Goal: Find specific page/section: Find specific page/section

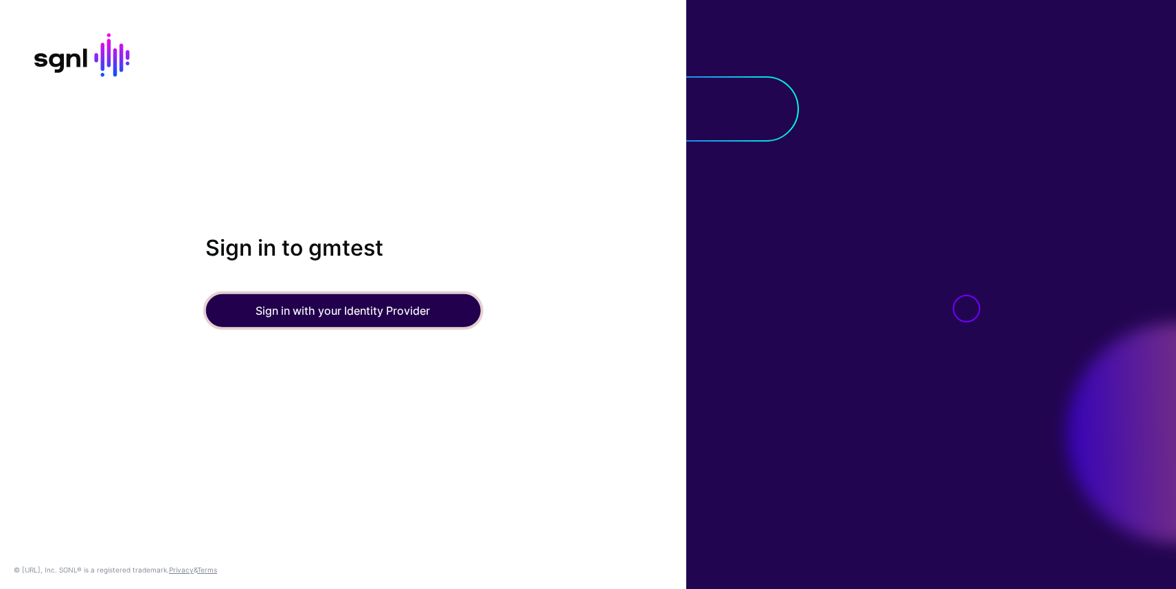
click at [315, 309] on button "Sign in with your Identity Provider" at bounding box center [342, 310] width 275 height 33
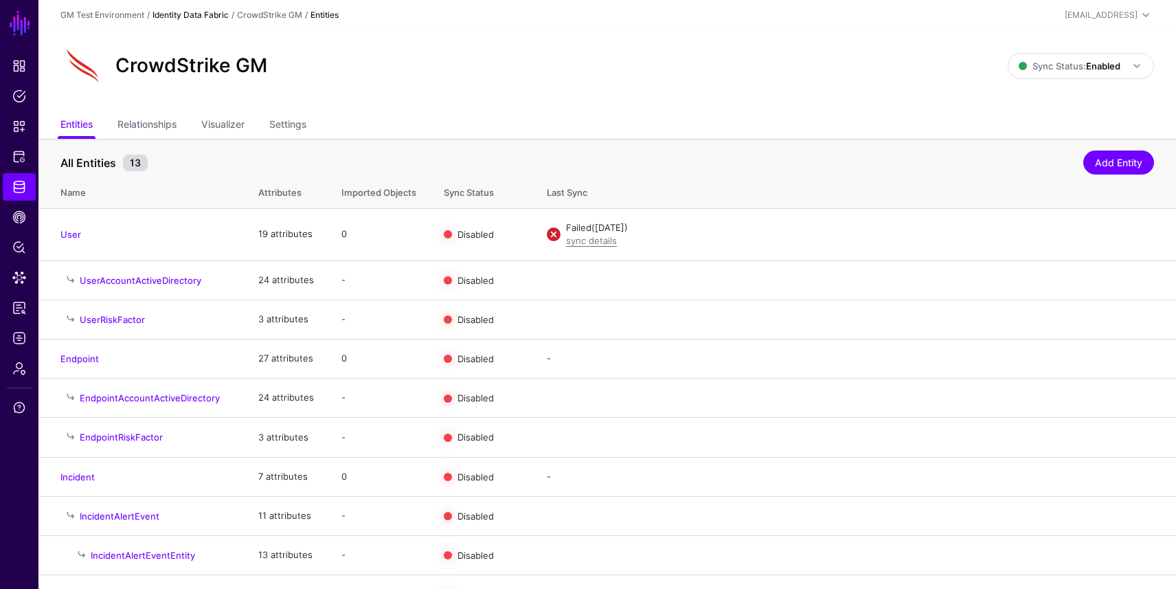
click at [185, 11] on link "Identity Data Fabric" at bounding box center [191, 15] width 76 height 10
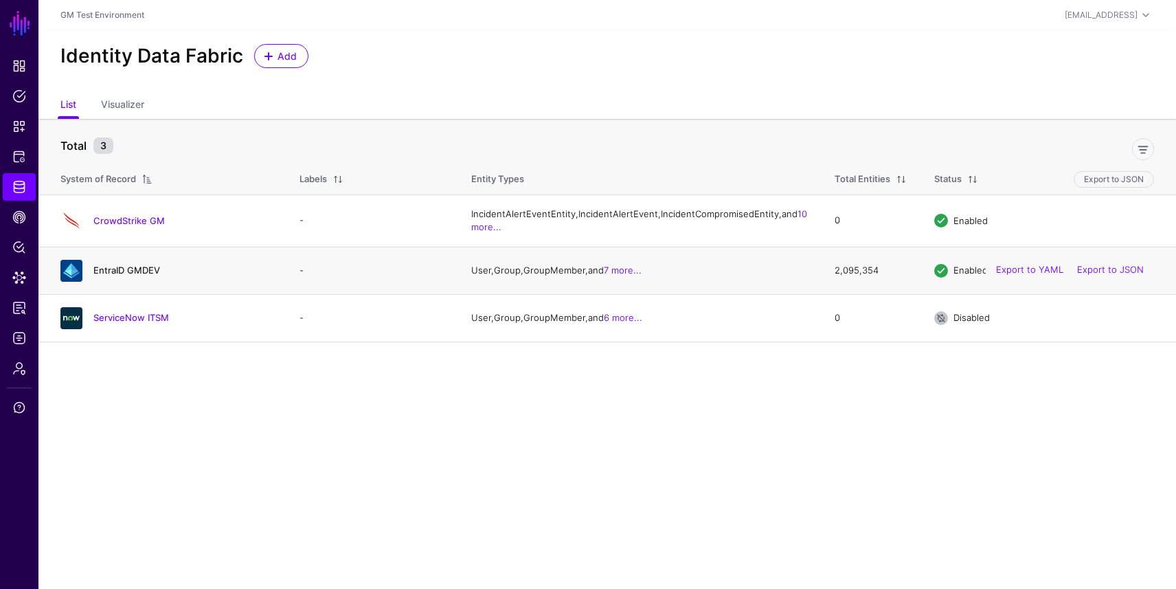
click at [107, 276] on link "EntraID GMDEV" at bounding box center [126, 270] width 67 height 11
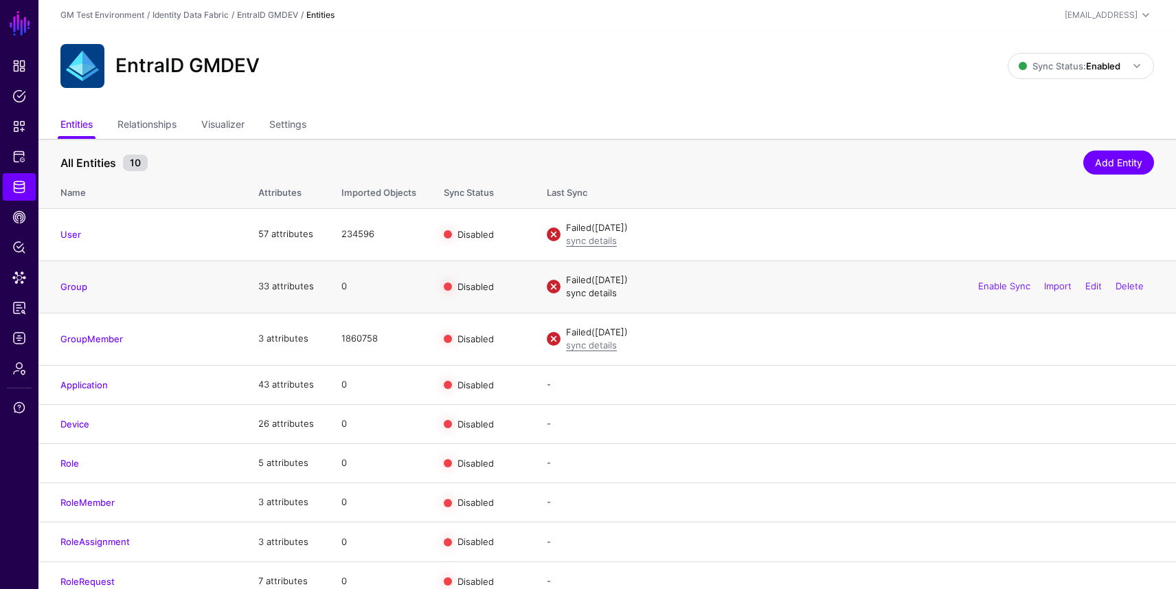
click at [579, 290] on link "sync details" at bounding box center [591, 292] width 51 height 11
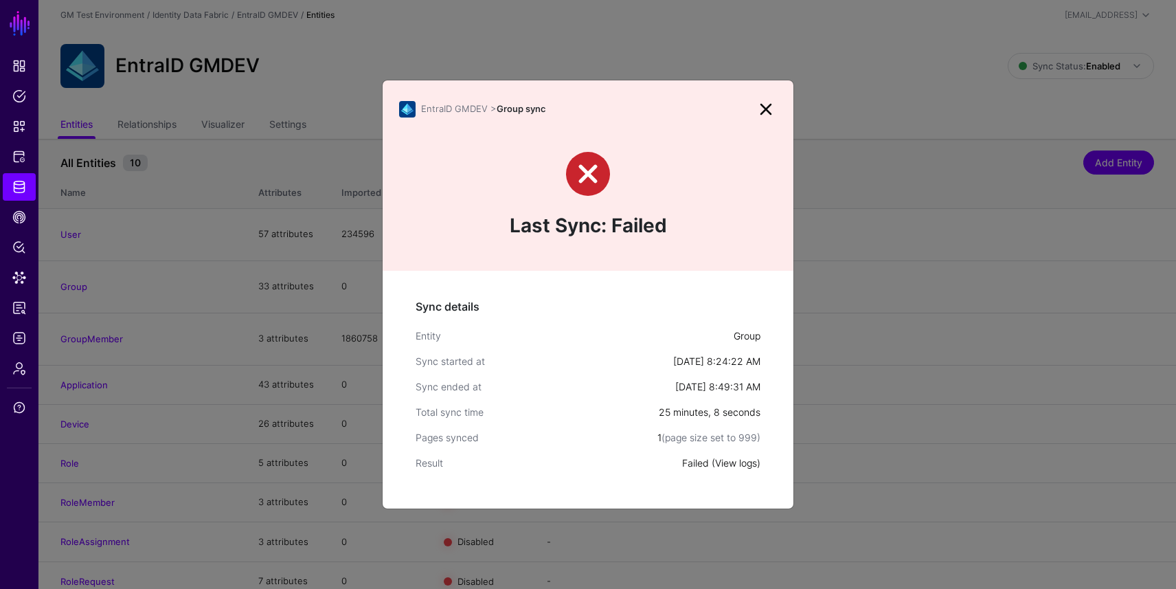
click at [731, 463] on link "View logs" at bounding box center [736, 463] width 42 height 12
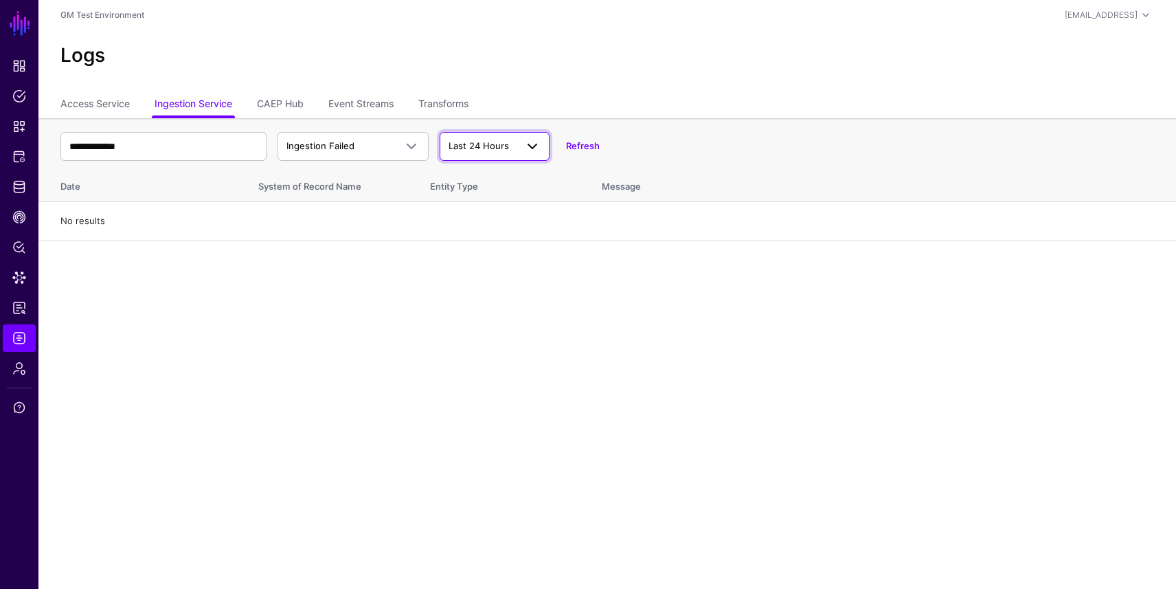
click at [537, 150] on span at bounding box center [532, 146] width 16 height 16
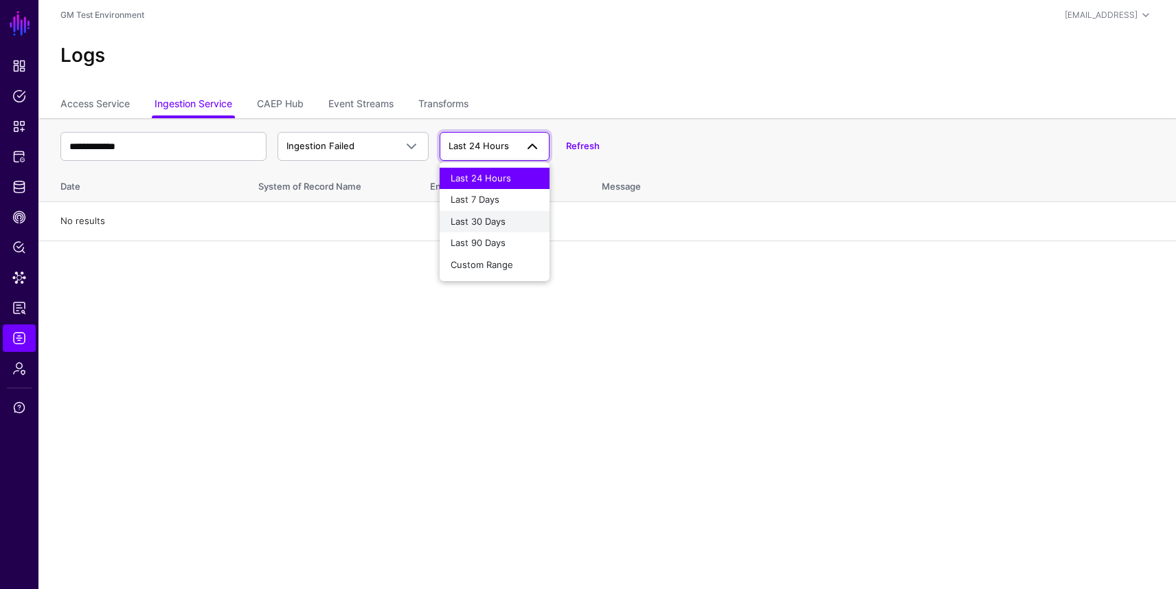
click at [513, 219] on div "Last 30 Days" at bounding box center [495, 222] width 88 height 14
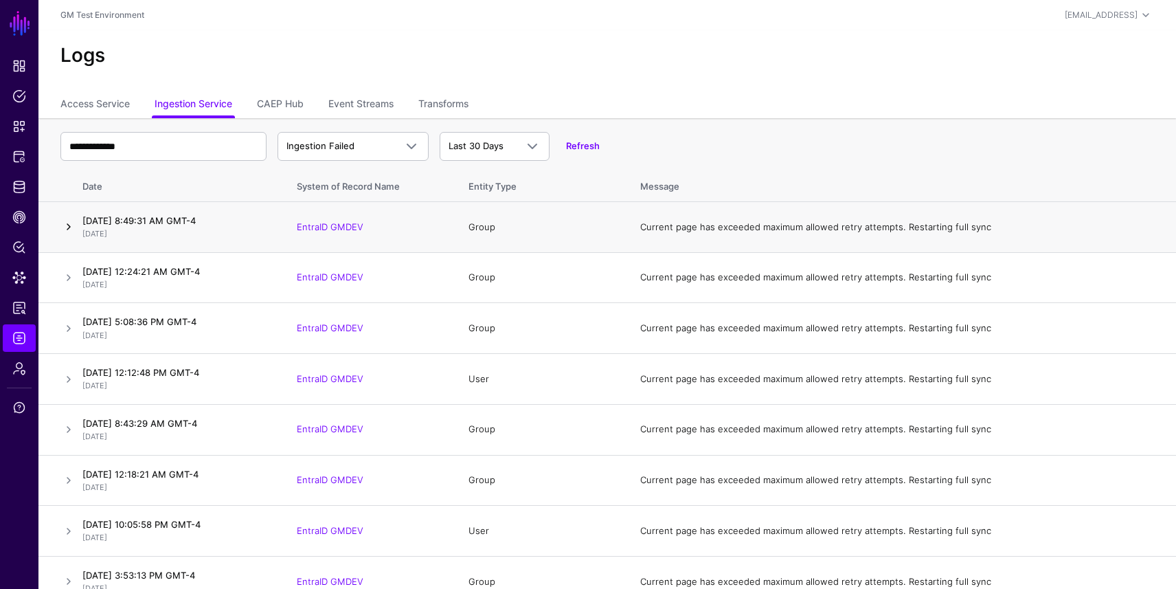
click at [71, 227] on link at bounding box center [68, 227] width 16 height 16
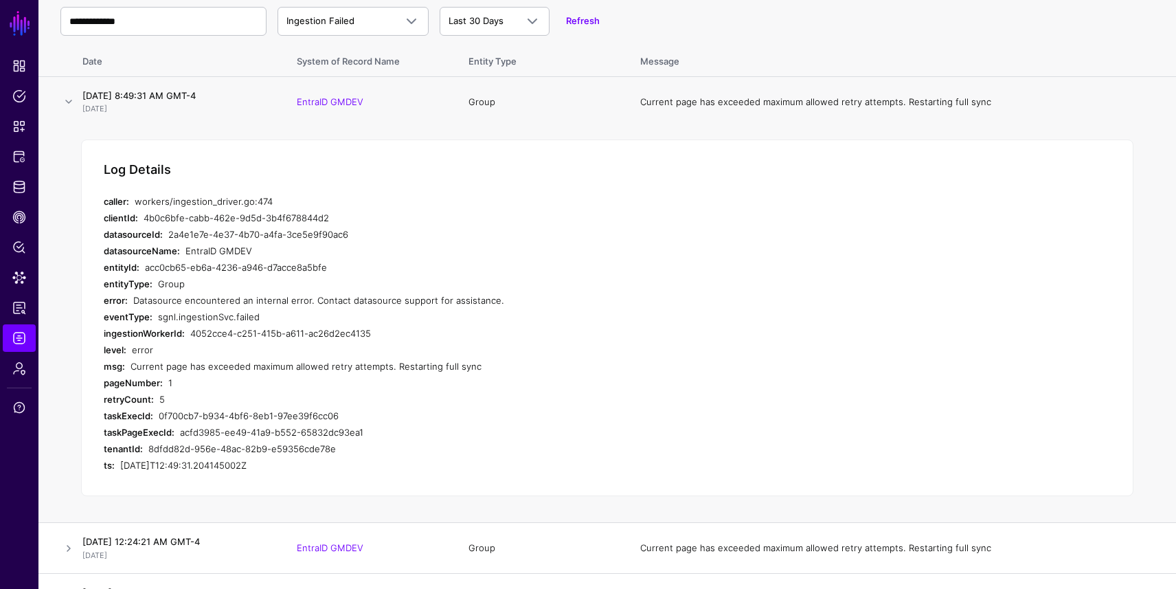
scroll to position [140, 0]
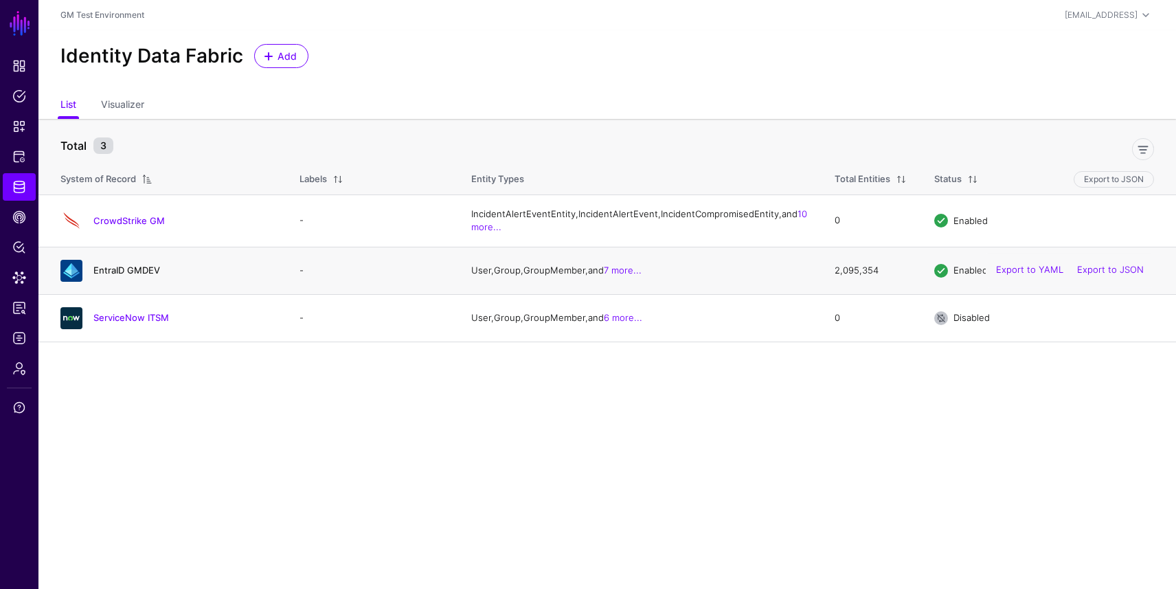
click at [110, 276] on link "EntraID GMDEV" at bounding box center [126, 270] width 67 height 11
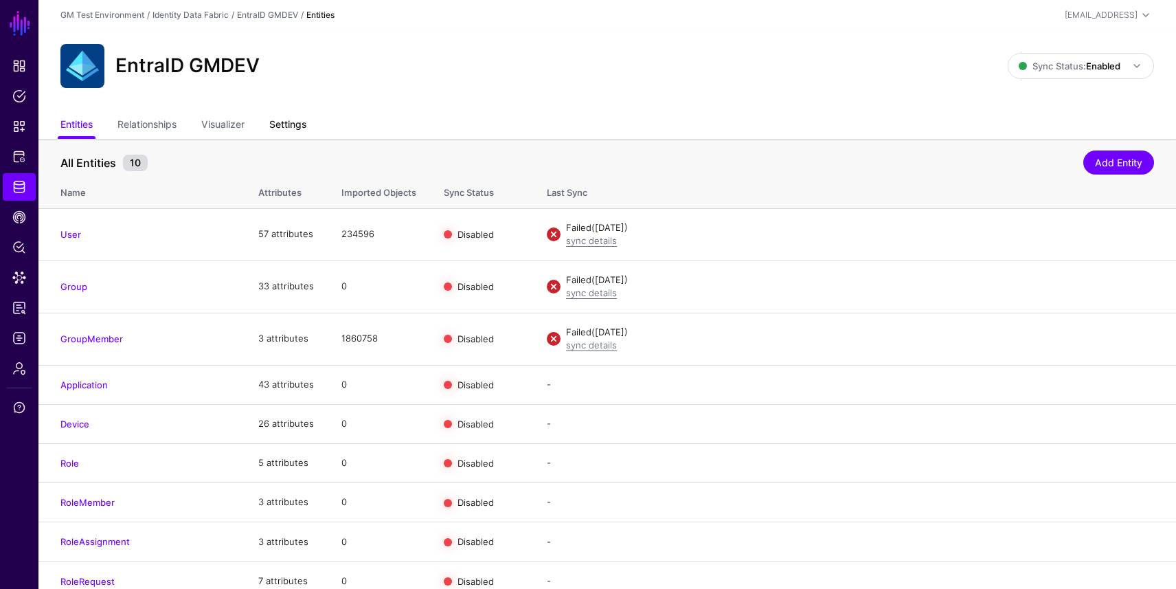
click at [293, 126] on link "Settings" at bounding box center [287, 126] width 37 height 26
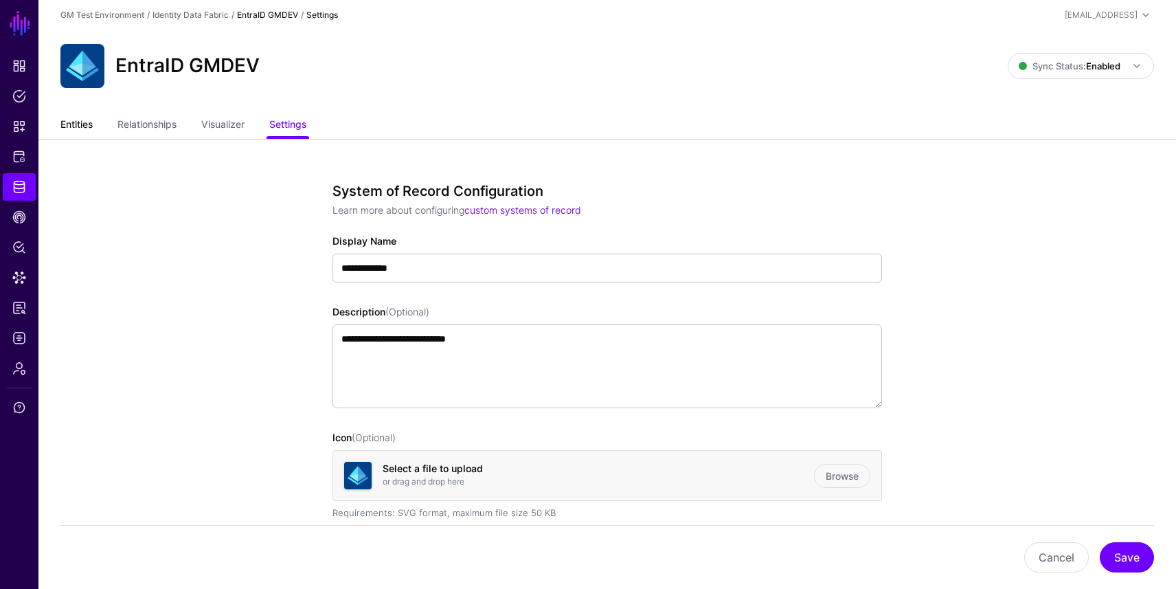
click at [71, 126] on link "Entities" at bounding box center [76, 126] width 32 height 26
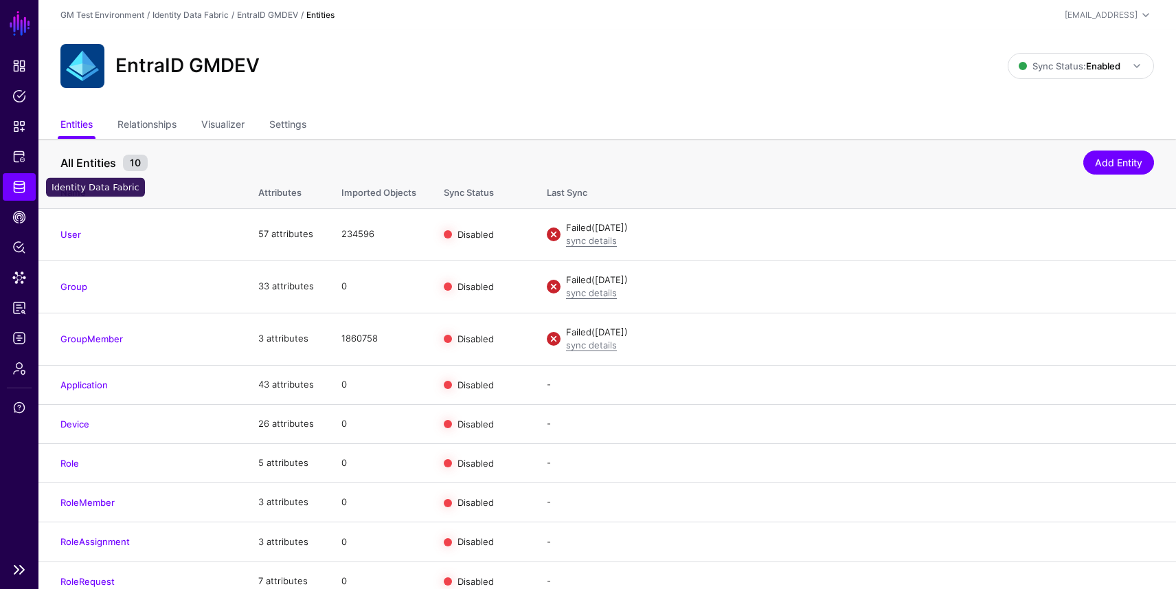
click at [22, 186] on span "Identity Data Fabric" at bounding box center [19, 187] width 14 height 14
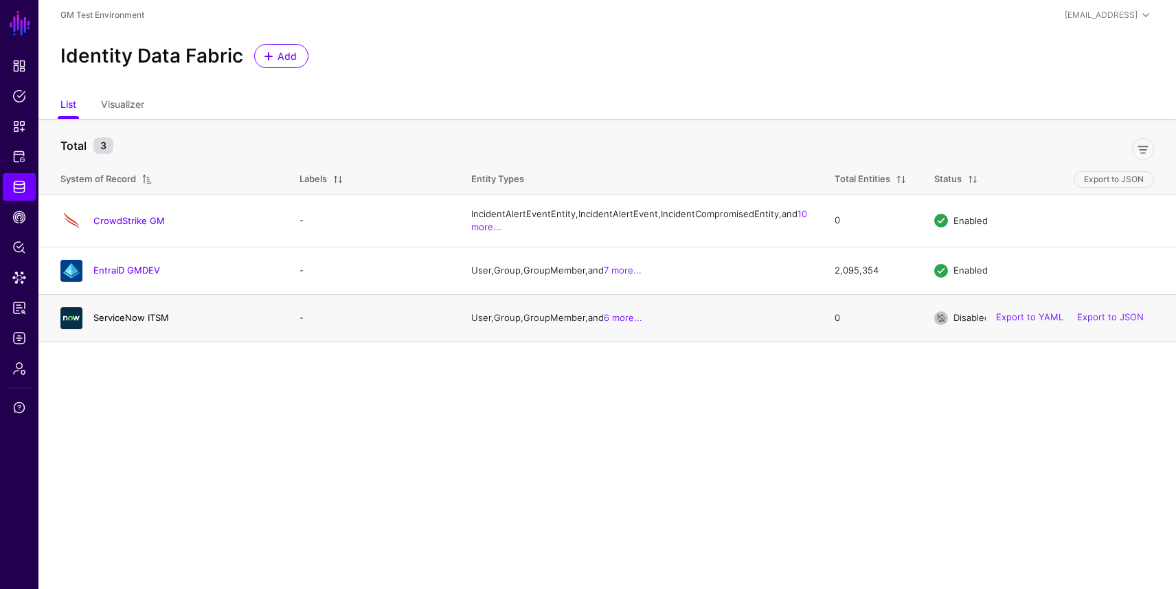
click at [129, 323] on link "ServiceNow ITSM" at bounding box center [131, 317] width 76 height 11
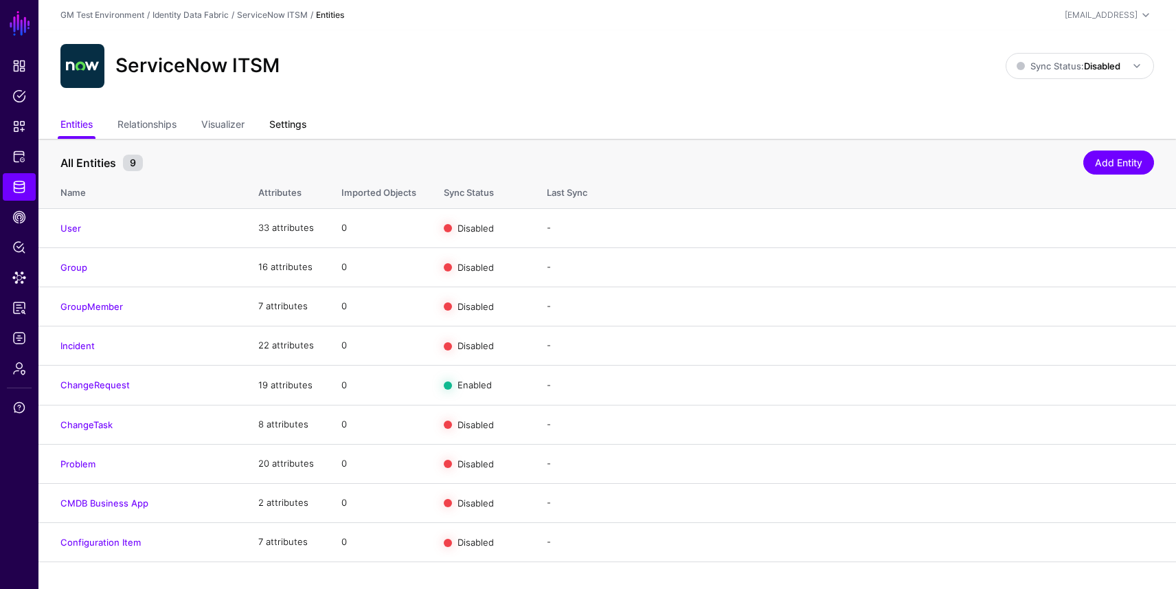
click at [296, 124] on link "Settings" at bounding box center [287, 126] width 37 height 26
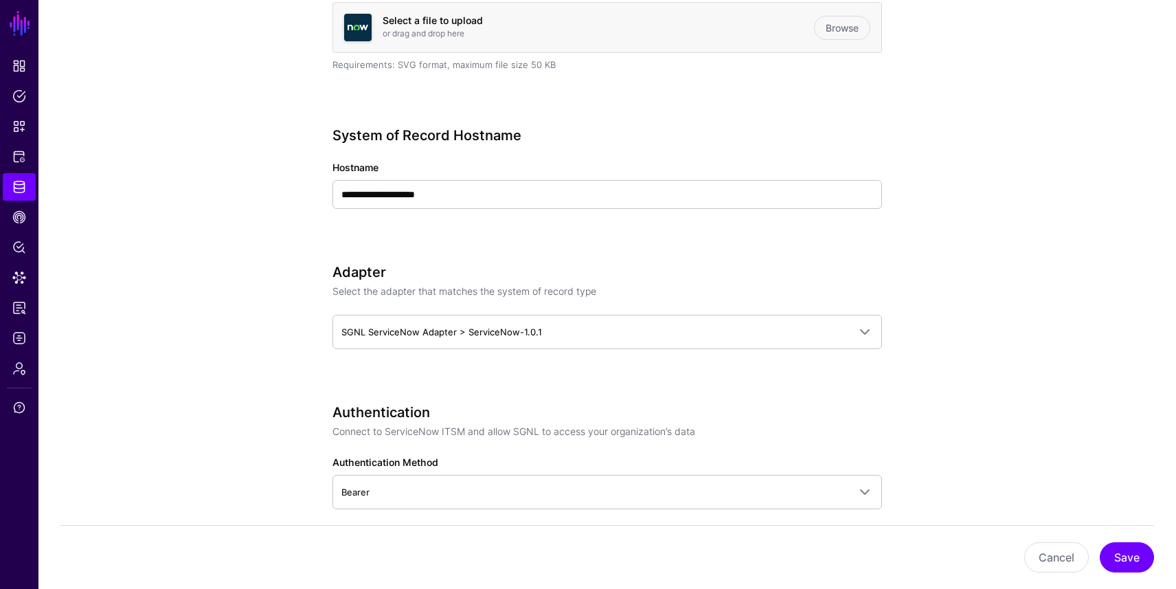
scroll to position [441, 0]
